Goal: Task Accomplishment & Management: Use online tool/utility

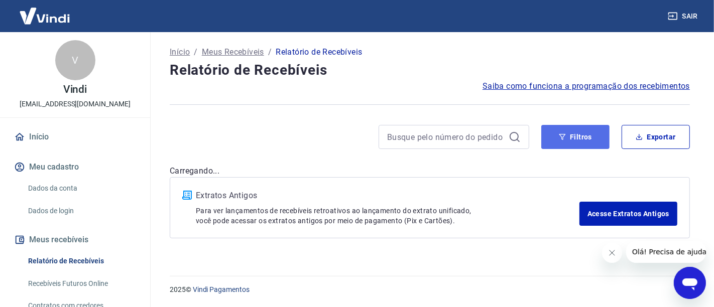
click at [569, 137] on button "Filtros" at bounding box center [575, 137] width 68 height 24
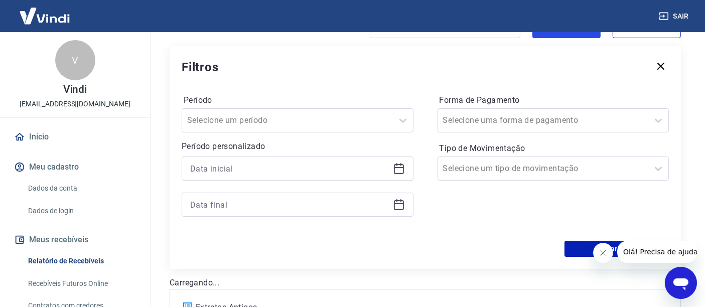
scroll to position [111, 0]
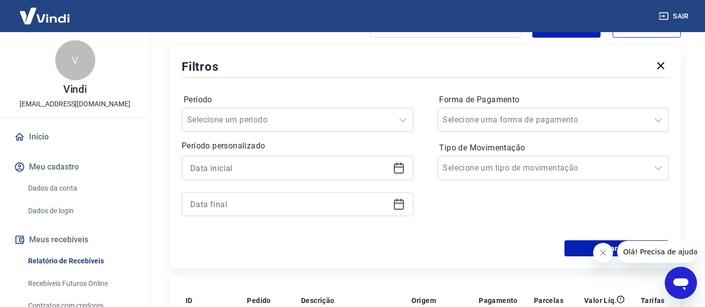
click at [398, 171] on icon at bounding box center [399, 168] width 12 height 12
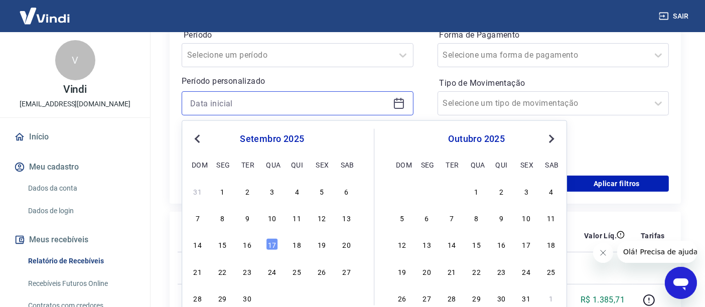
scroll to position [223, 0]
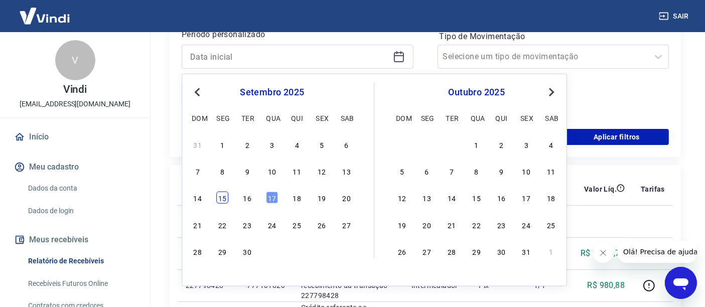
click at [224, 201] on div "15" at bounding box center [222, 198] width 12 height 12
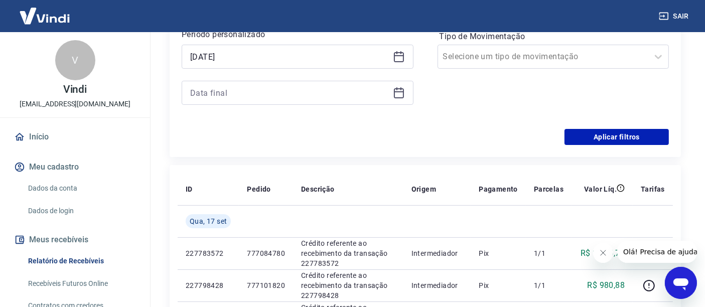
type input "[DATE]"
click at [400, 95] on icon at bounding box center [399, 93] width 12 height 12
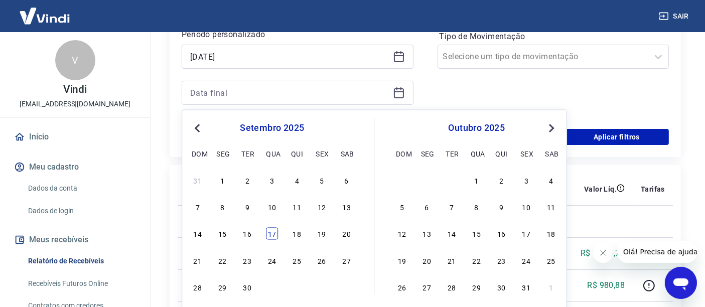
click at [273, 235] on div "17" at bounding box center [272, 234] width 12 height 12
type input "[DATE]"
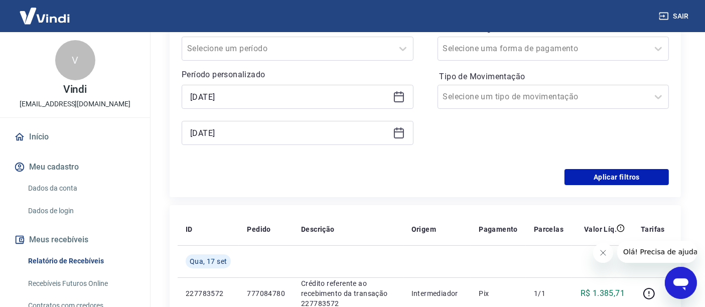
scroll to position [167, 0]
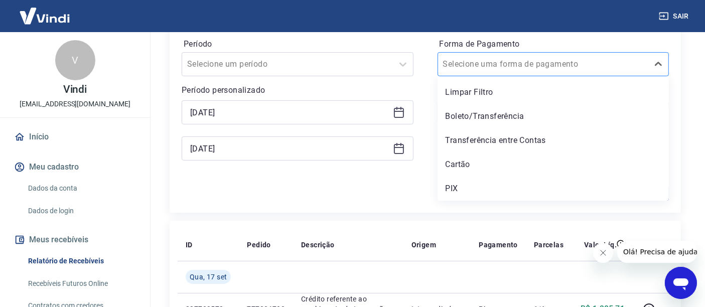
click at [474, 66] on input "Forma de Pagamento" at bounding box center [493, 64] width 101 height 12
click at [452, 191] on div "PIX" at bounding box center [554, 189] width 232 height 20
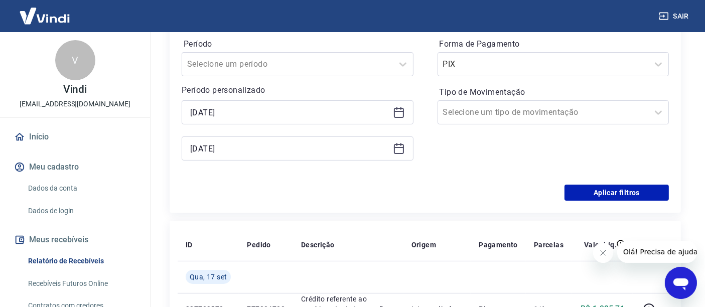
click at [606, 253] on icon "Fechar mensagem da empresa" at bounding box center [603, 252] width 8 height 8
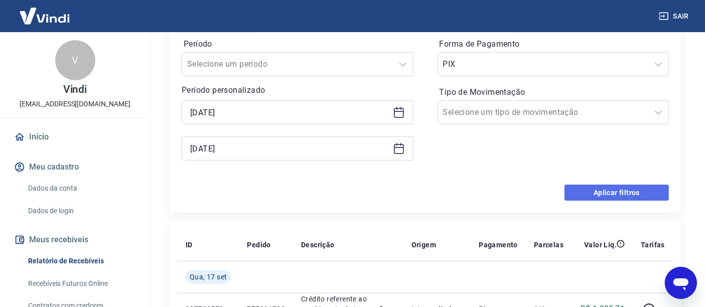
click at [606, 190] on button "Aplicar filtros" at bounding box center [616, 193] width 104 height 16
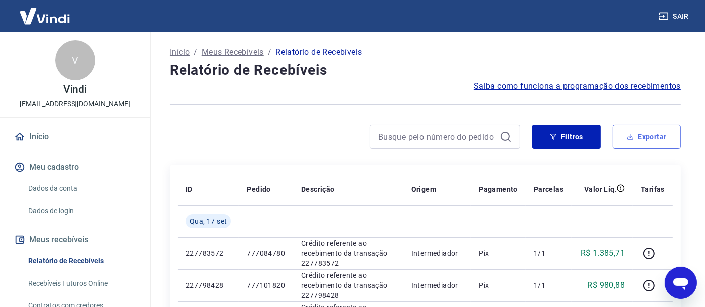
click at [636, 135] on button "Exportar" at bounding box center [647, 137] width 68 height 24
type input "[DATE]"
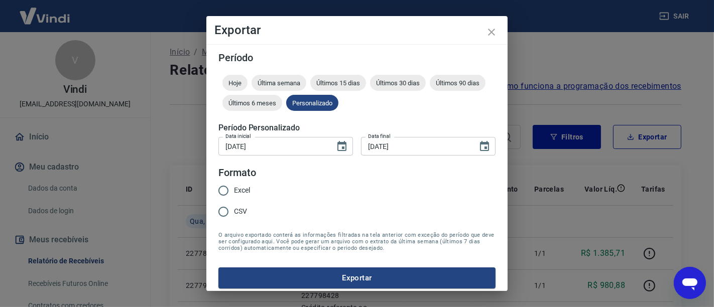
click at [233, 190] on input "Excel" at bounding box center [223, 190] width 21 height 21
radio input "true"
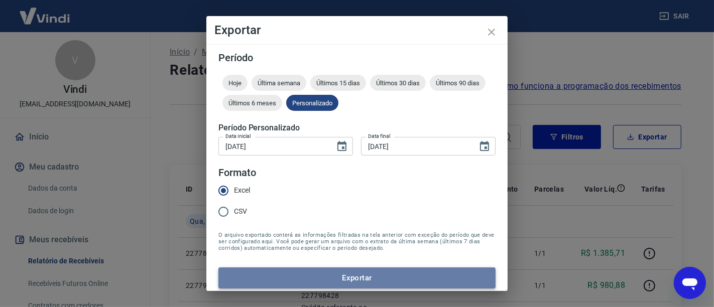
click at [360, 278] on button "Exportar" at bounding box center [356, 277] width 277 height 21
